Goal: Find specific page/section: Find specific page/section

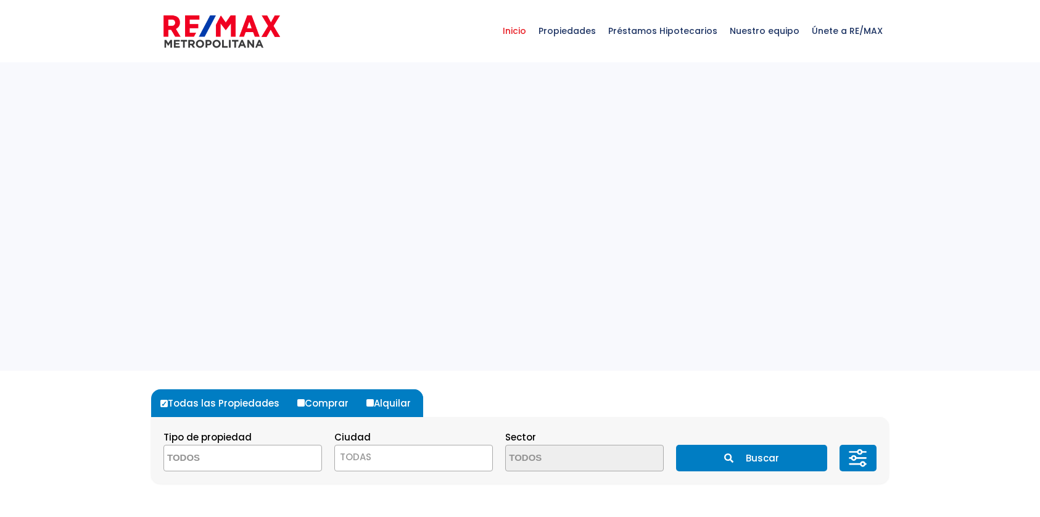
select select
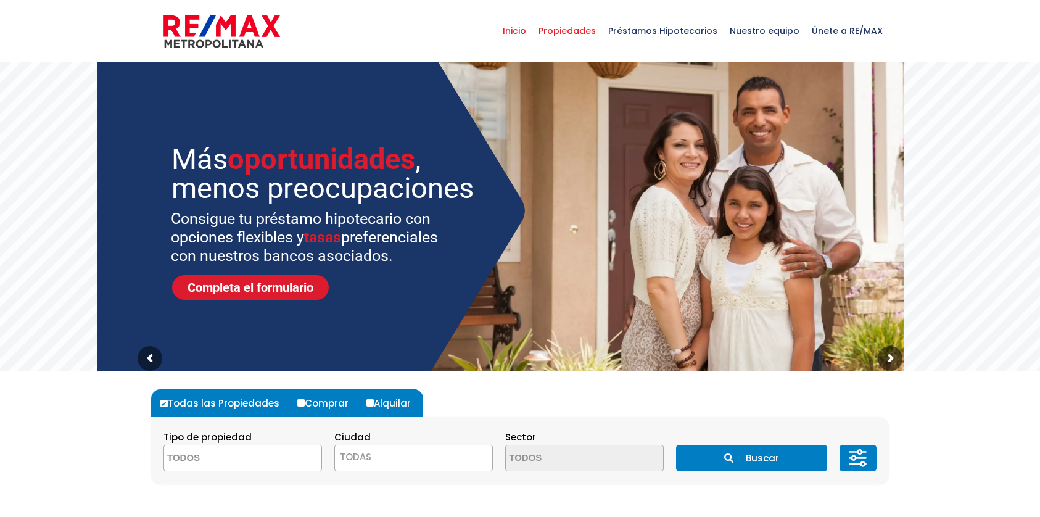
click at [579, 35] on span "Propiedades" at bounding box center [567, 30] width 70 height 37
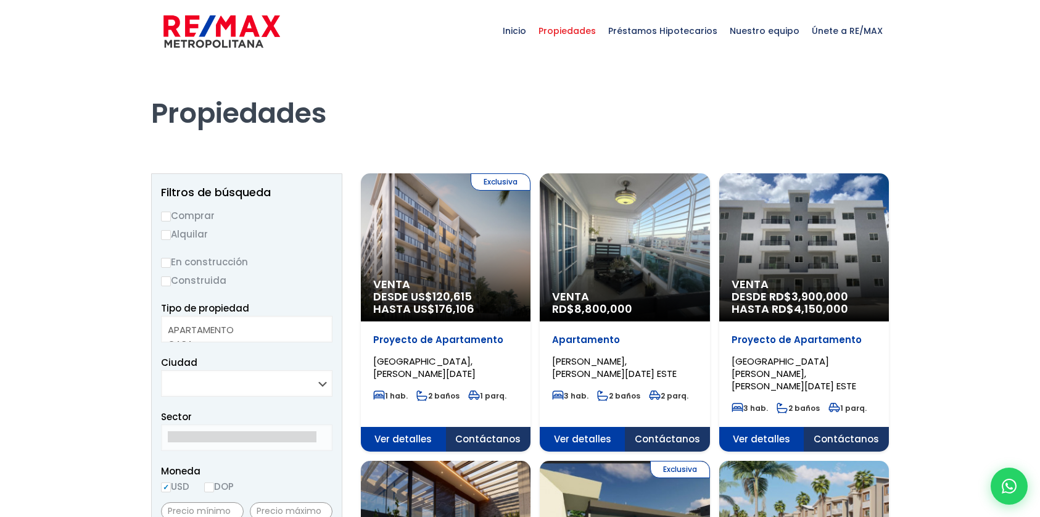
select select
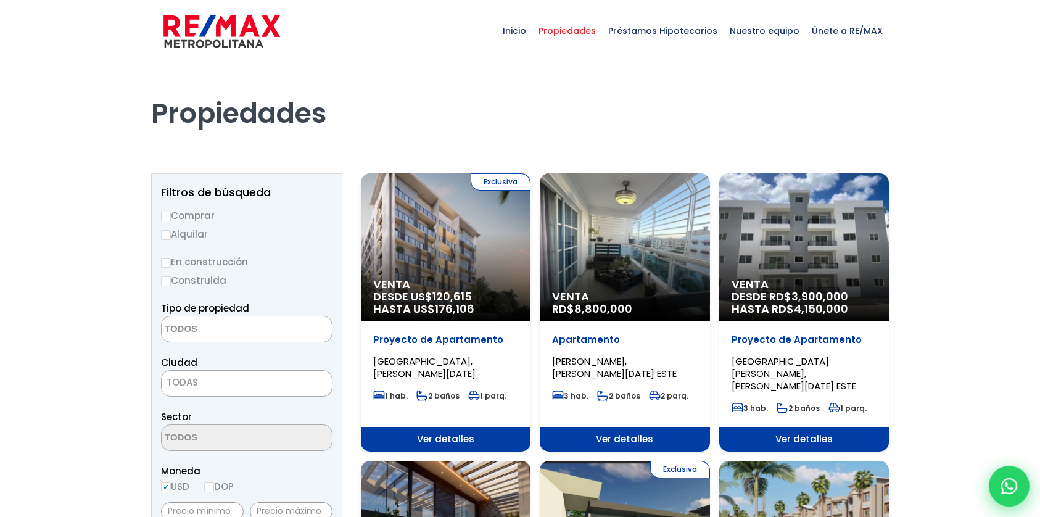
click at [1019, 482] on div at bounding box center [1009, 486] width 41 height 41
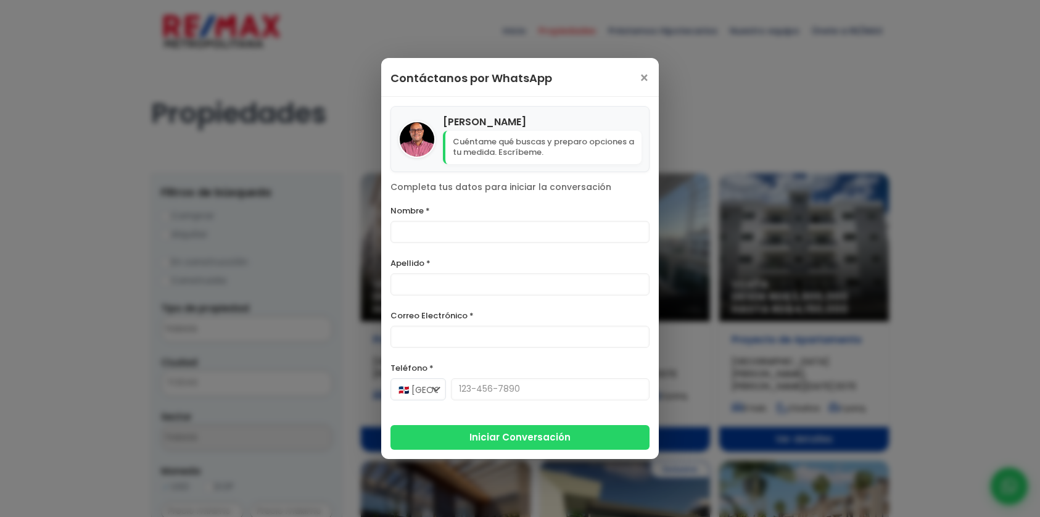
click at [639, 79] on div "Contáctanos por WhatsApp ×" at bounding box center [520, 77] width 278 height 39
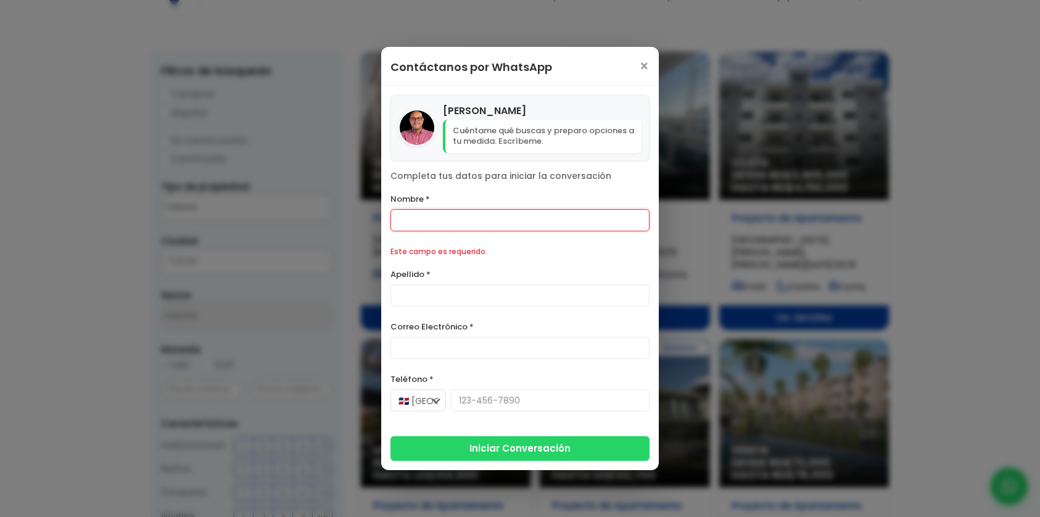
scroll to position [147, 0]
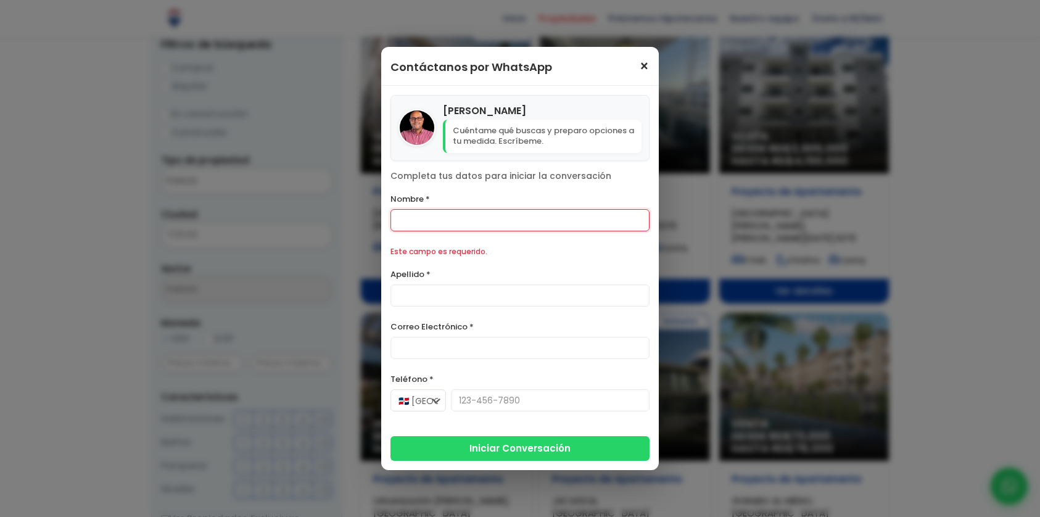
click at [644, 62] on span "×" at bounding box center [644, 66] width 10 height 15
